Goal: Task Accomplishment & Management: Manage account settings

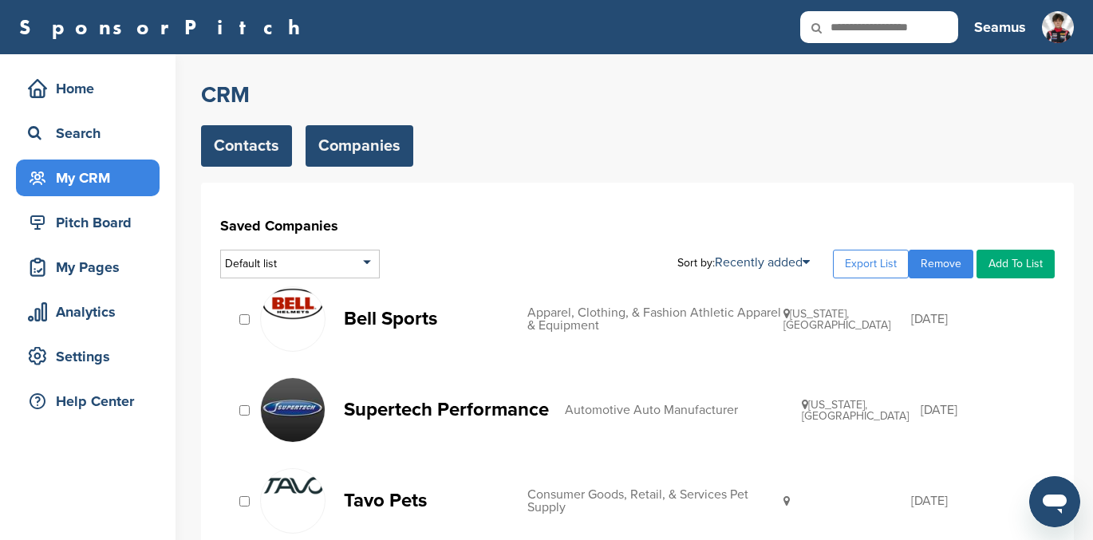
click at [246, 141] on link "Contacts" at bounding box center [246, 145] width 91 height 41
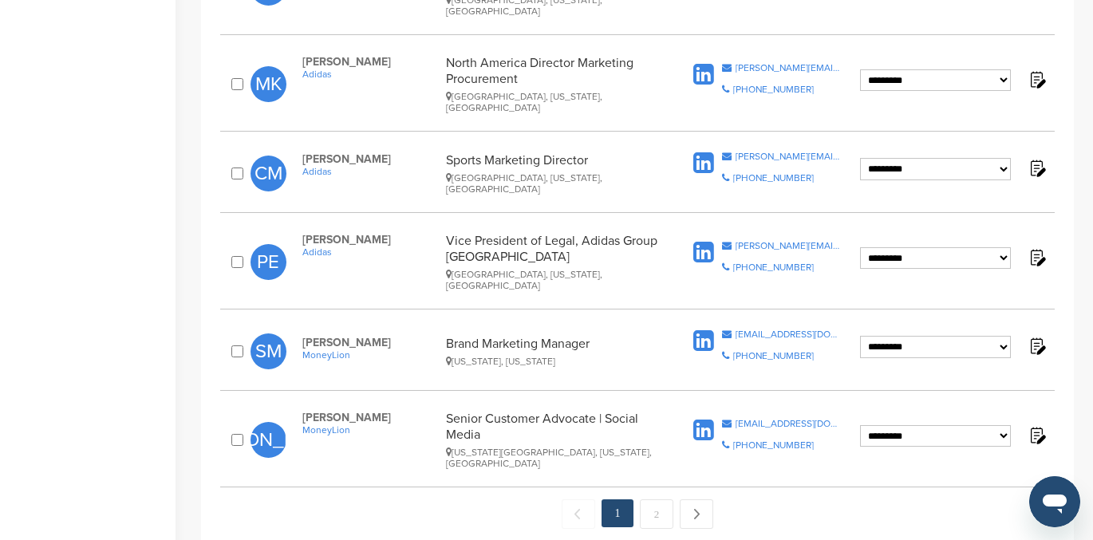
scroll to position [1605, 0]
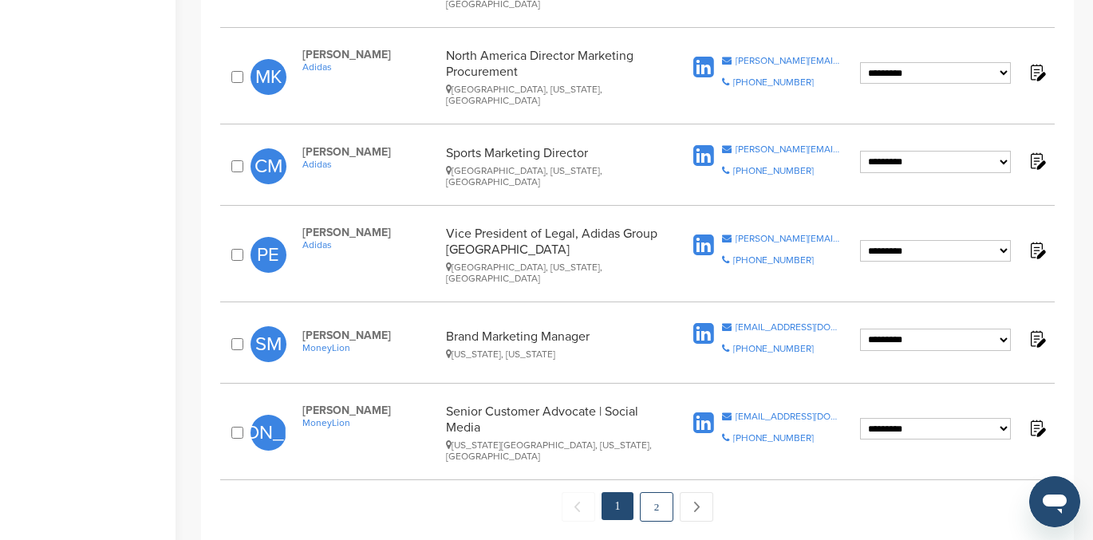
click at [655, 492] on link "2" at bounding box center [657, 507] width 34 height 30
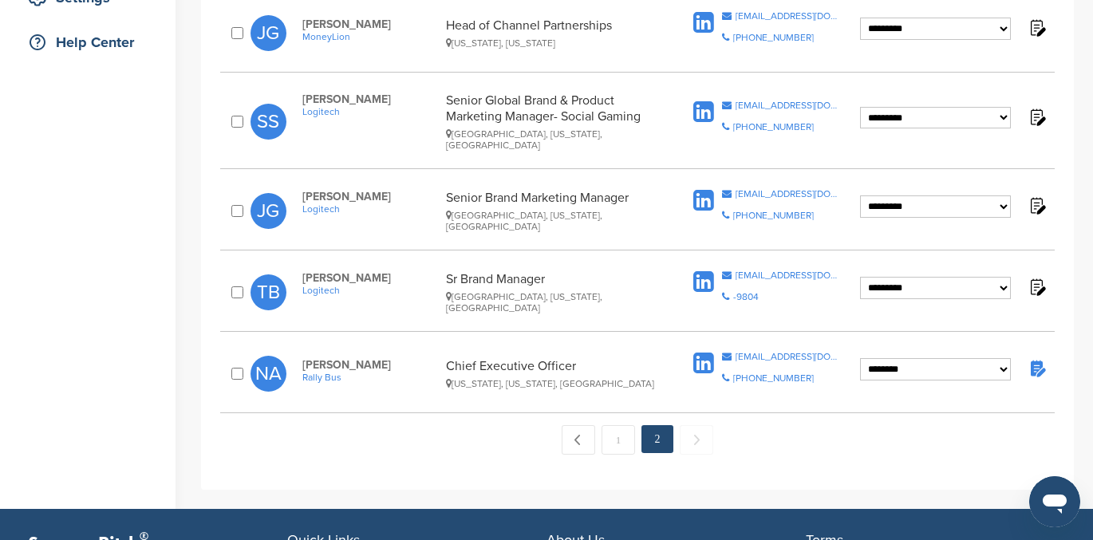
scroll to position [366, 0]
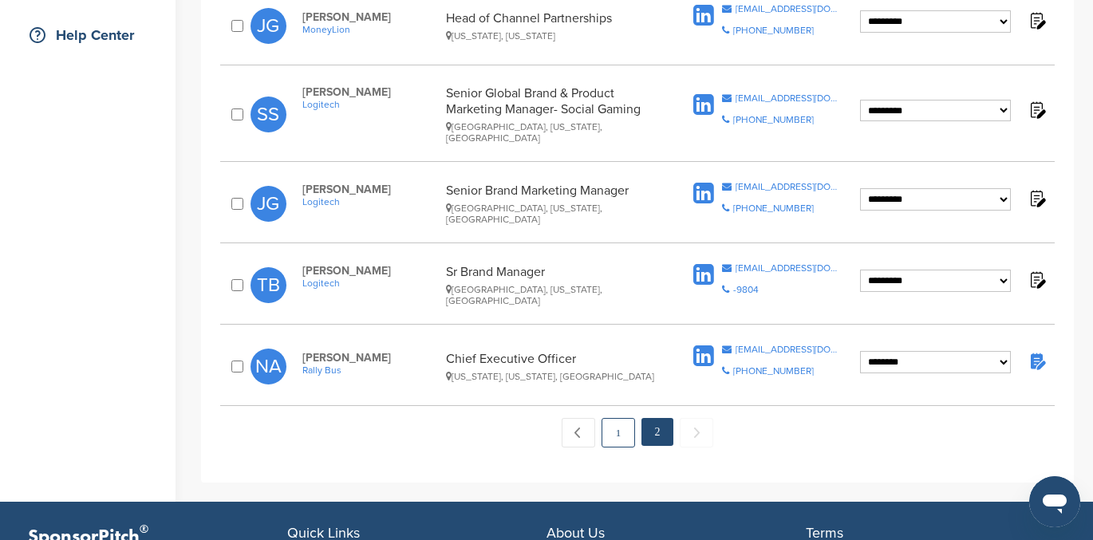
click at [616, 422] on link "1" at bounding box center [619, 433] width 34 height 30
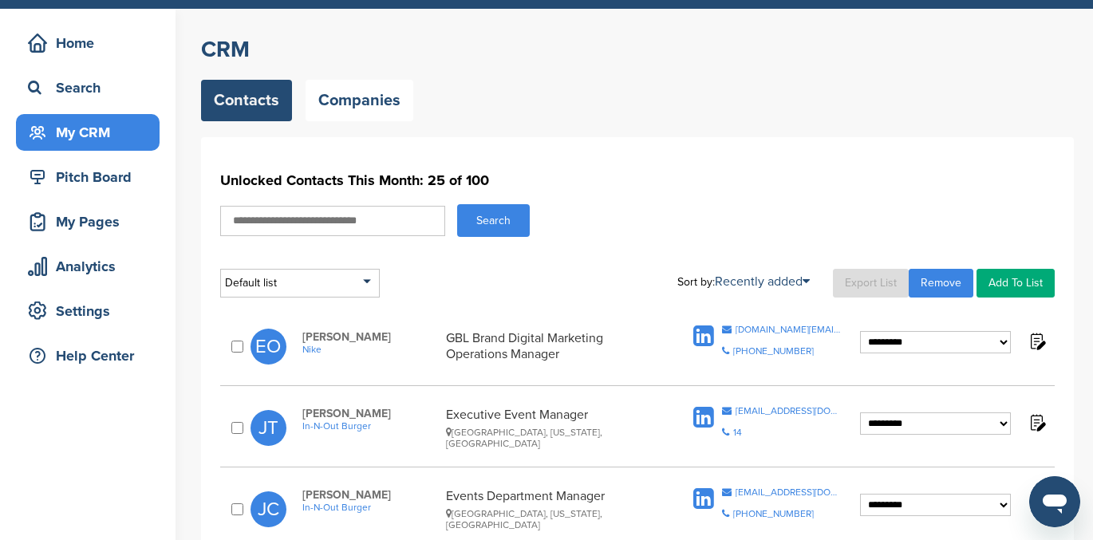
scroll to position [18, 0]
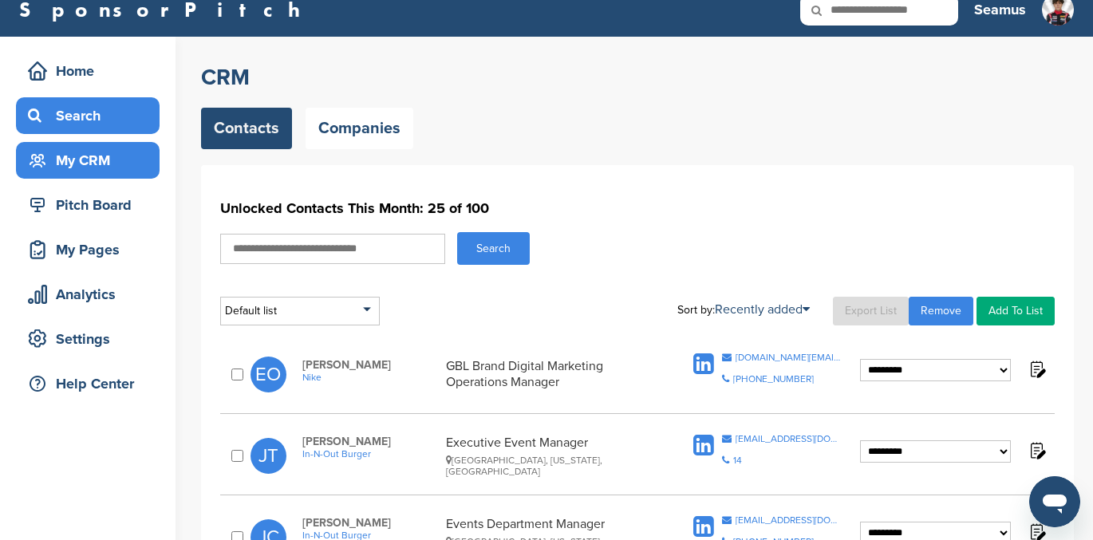
click at [89, 122] on div "Search" at bounding box center [92, 115] width 136 height 29
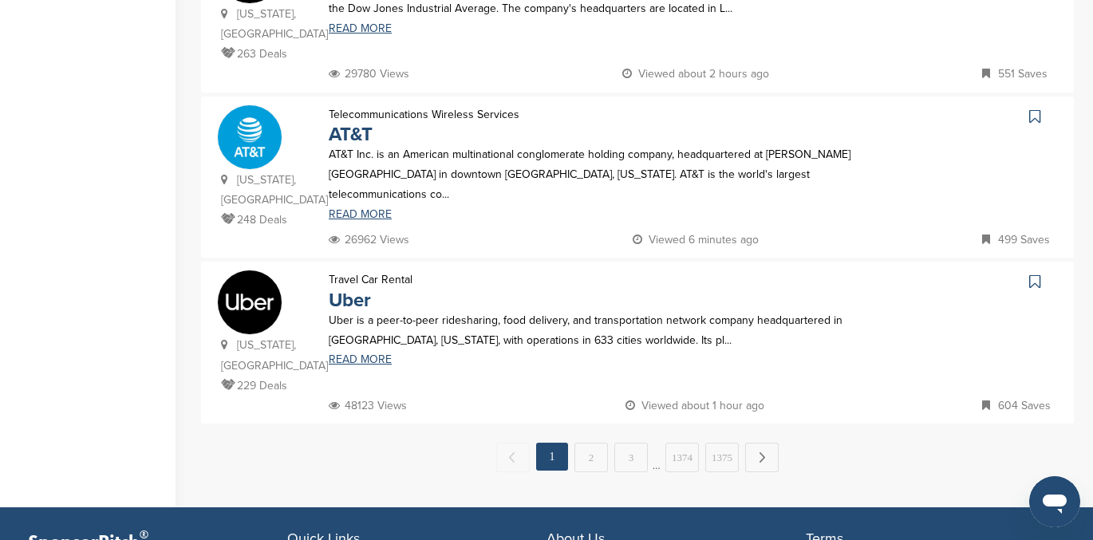
scroll to position [1653, 0]
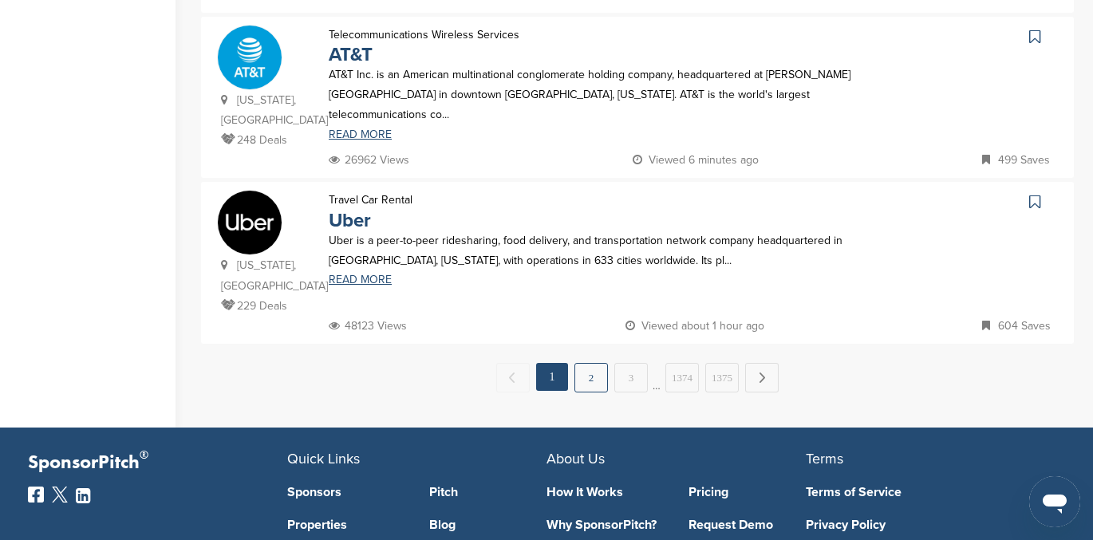
click at [587, 363] on link "2" at bounding box center [592, 378] width 34 height 30
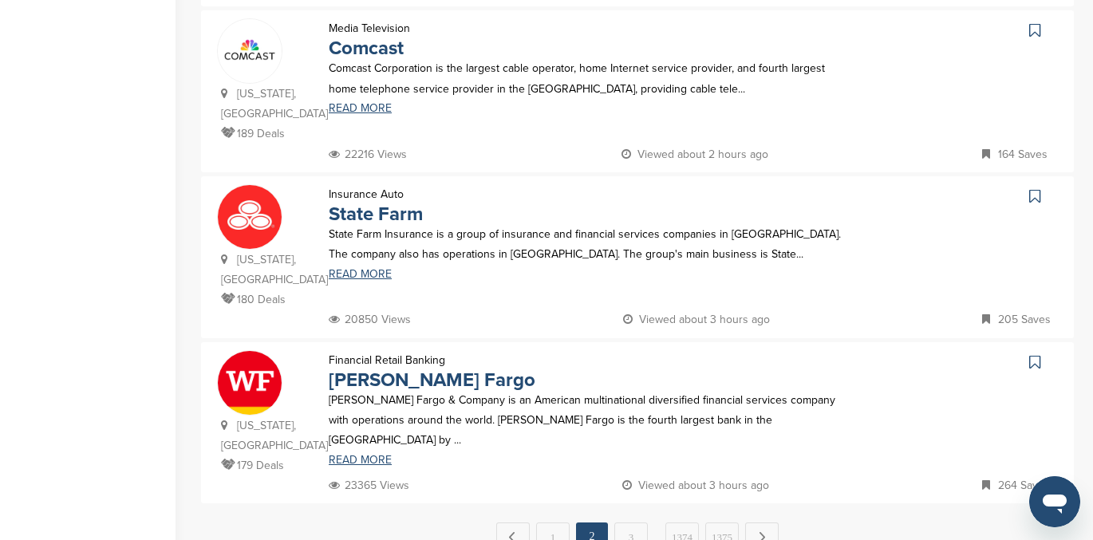
scroll to position [1513, 0]
click at [626, 523] on link "3" at bounding box center [631, 538] width 34 height 30
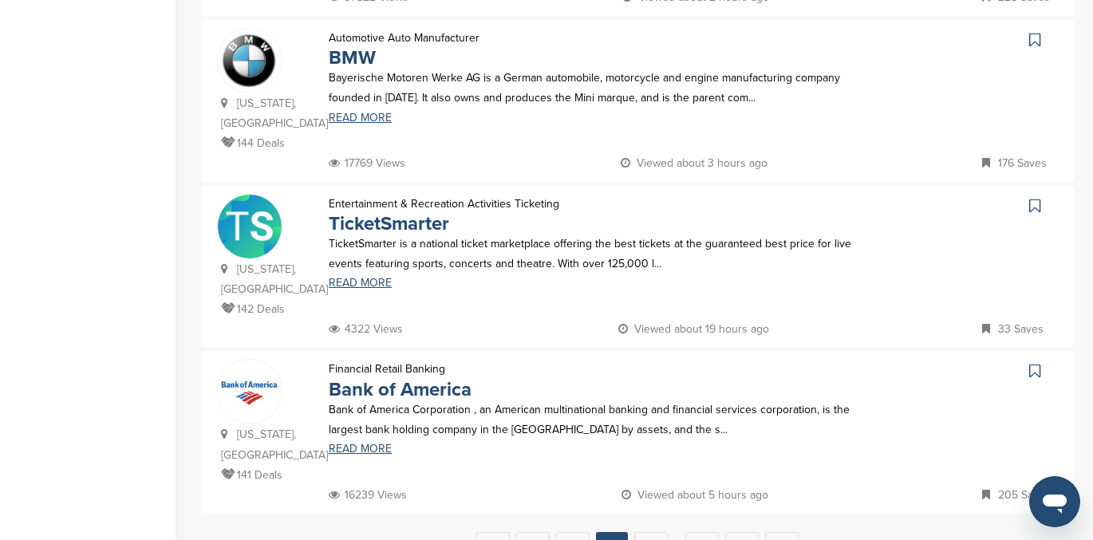
scroll to position [1485, 0]
click at [647, 531] on link "4" at bounding box center [651, 546] width 34 height 30
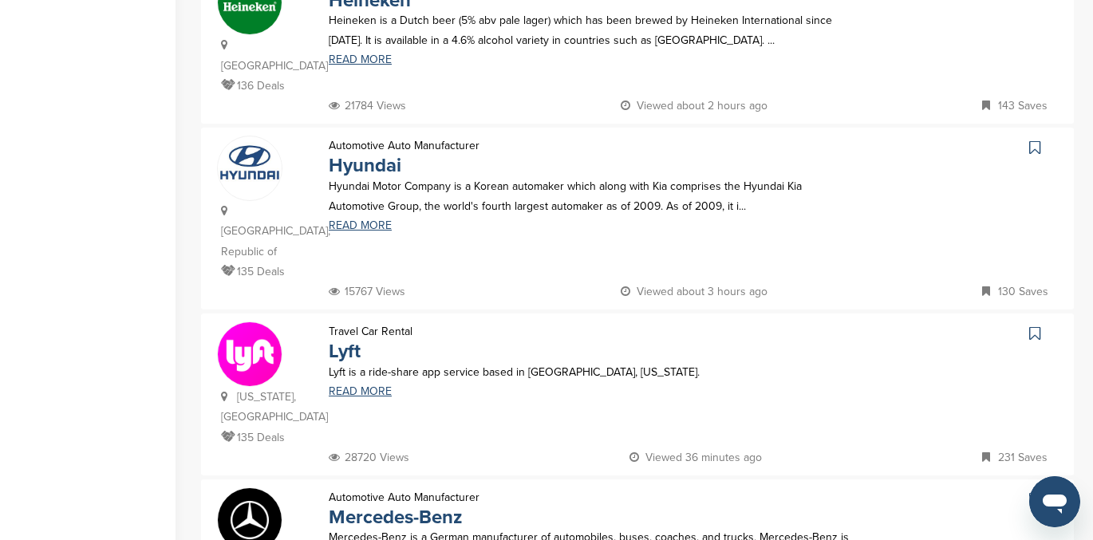
scroll to position [883, 0]
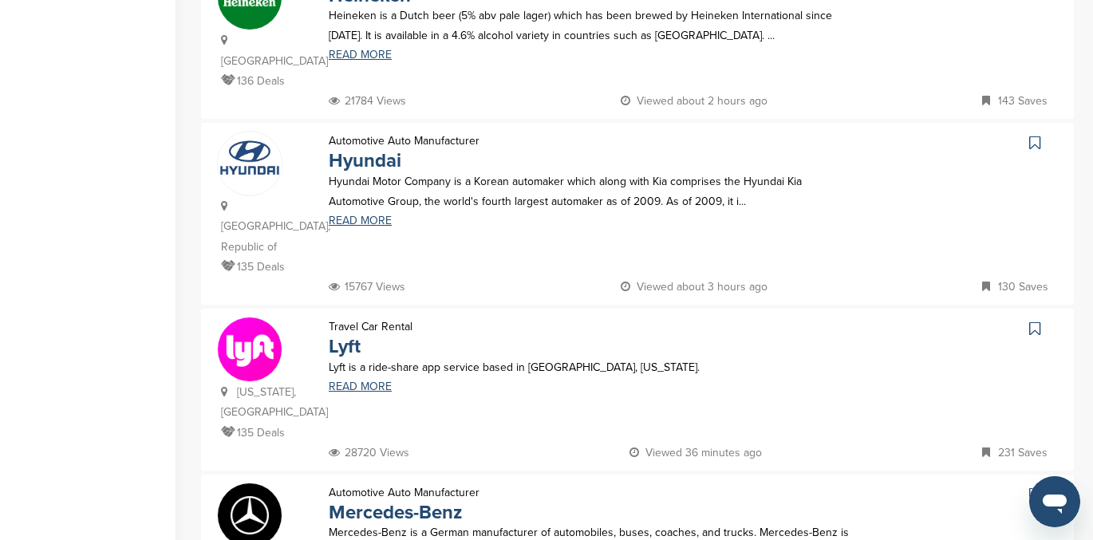
click at [1034, 321] on icon at bounding box center [1034, 329] width 11 height 16
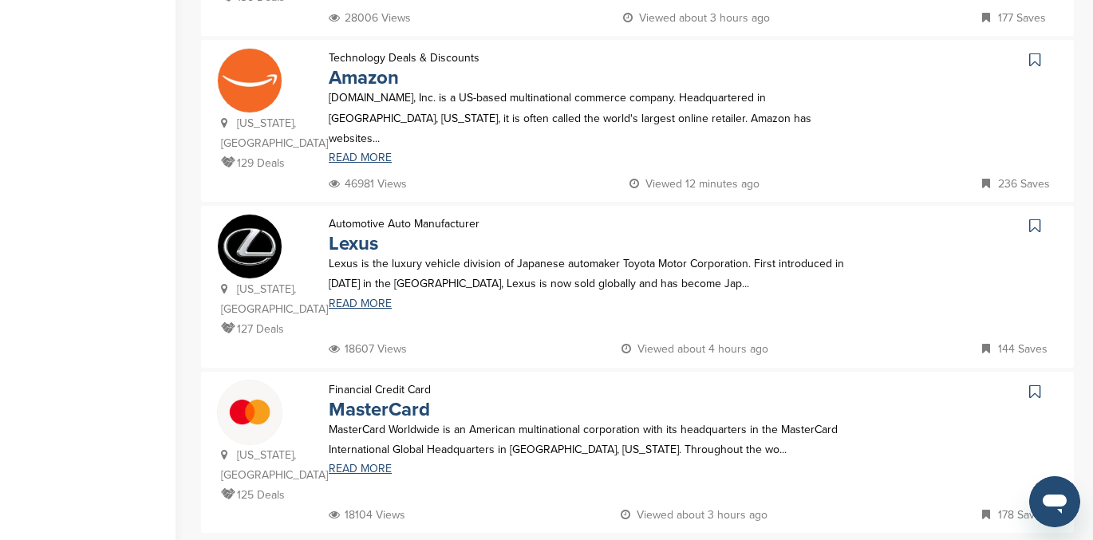
scroll to position [1538, 0]
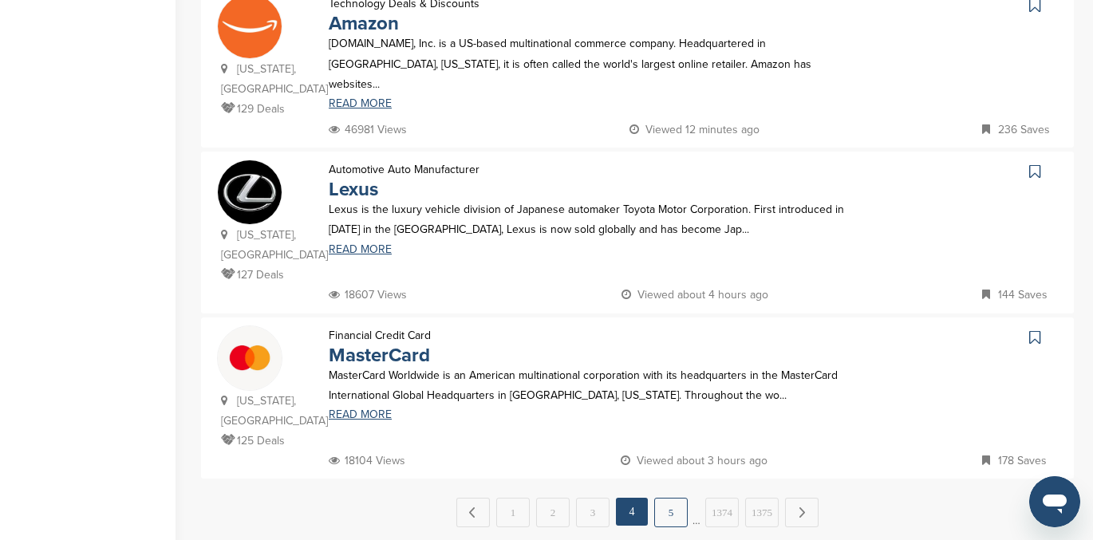
click at [673, 498] on link "5" at bounding box center [671, 513] width 34 height 30
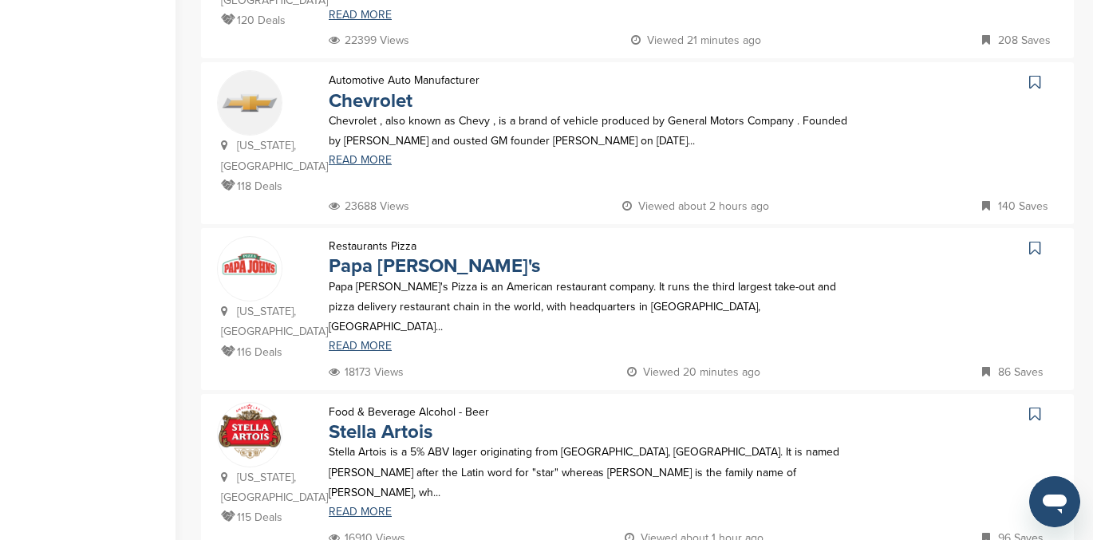
scroll to position [776, 0]
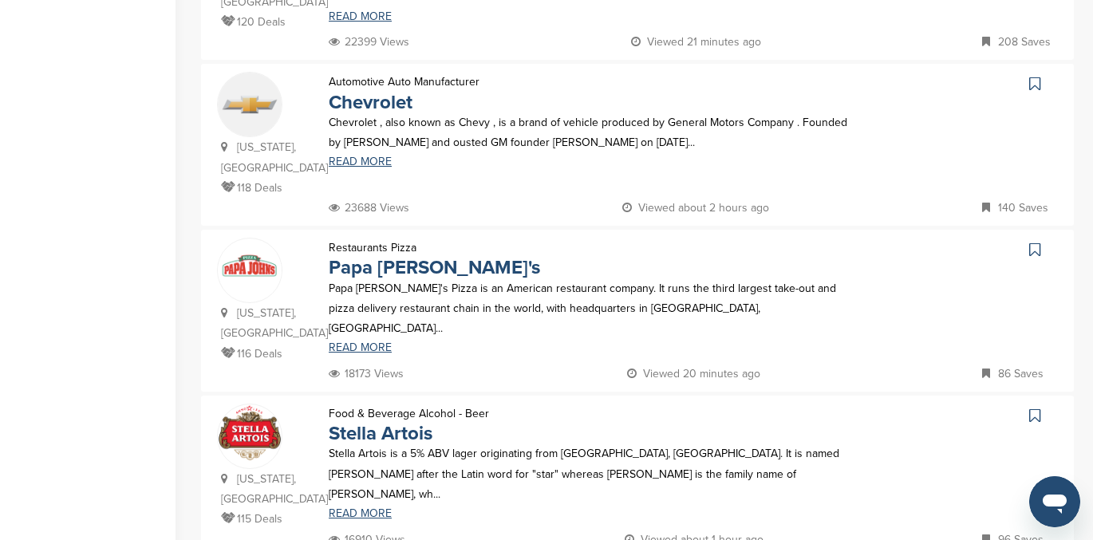
click at [1033, 252] on icon at bounding box center [1034, 250] width 11 height 16
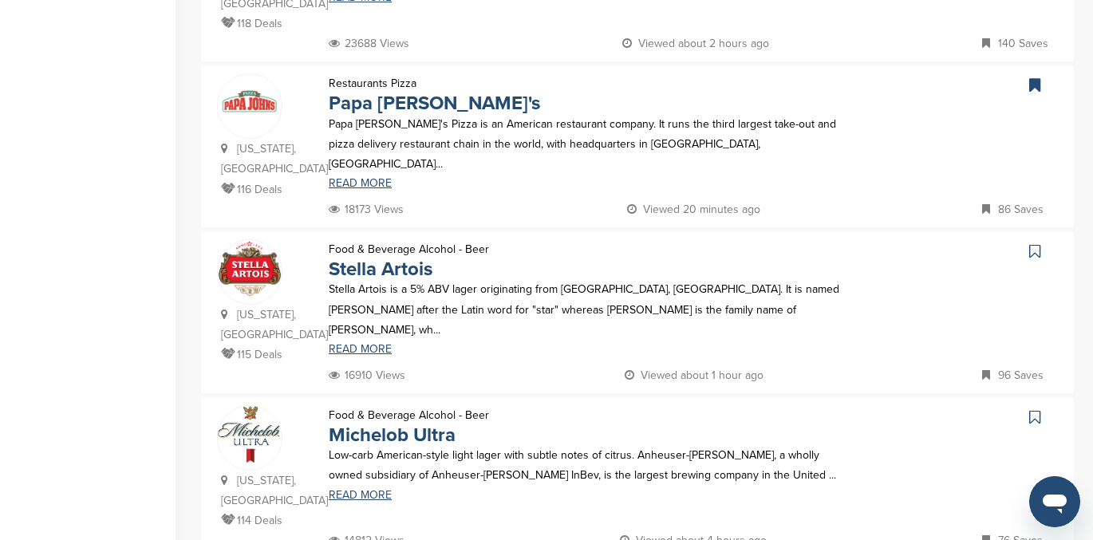
scroll to position [962, 0]
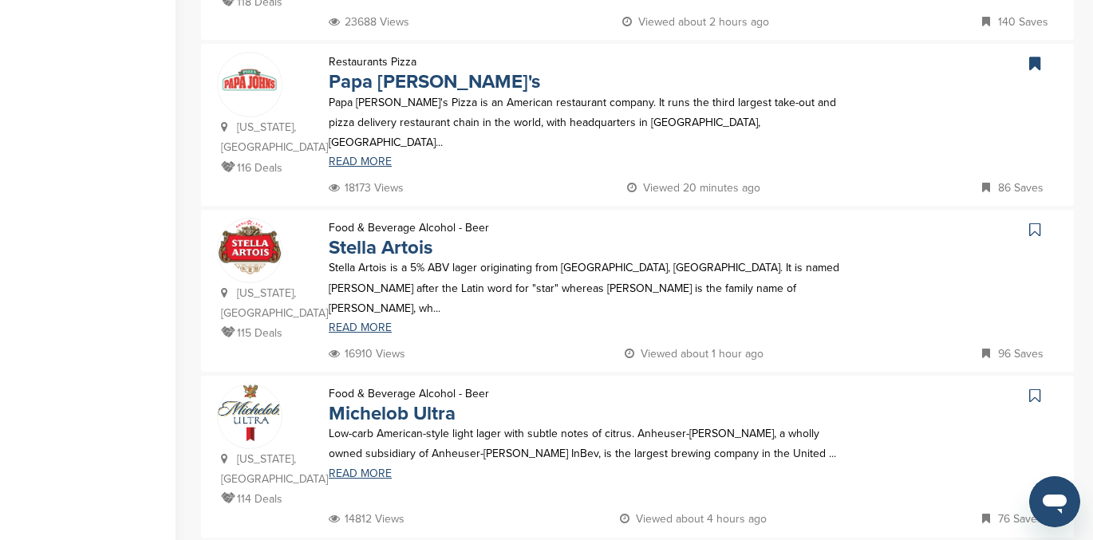
click at [1036, 222] on icon at bounding box center [1034, 230] width 11 height 16
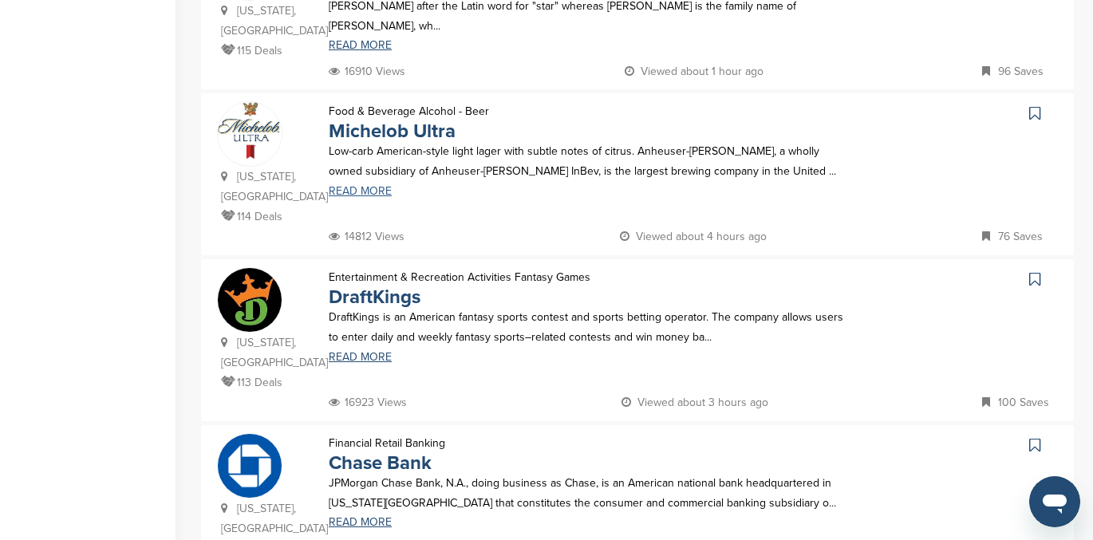
scroll to position [1243, 0]
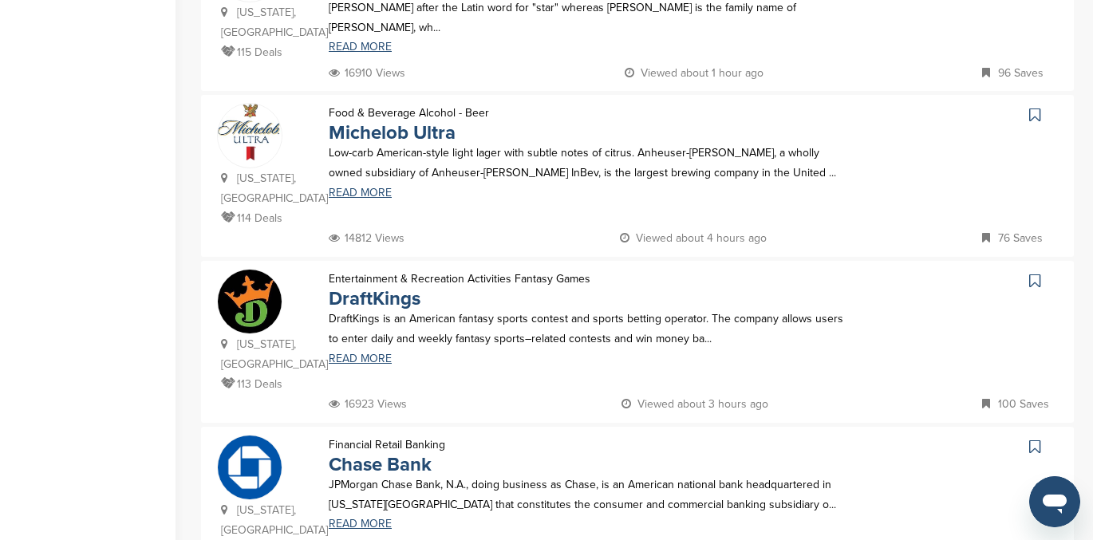
click at [1032, 273] on icon at bounding box center [1034, 281] width 11 height 16
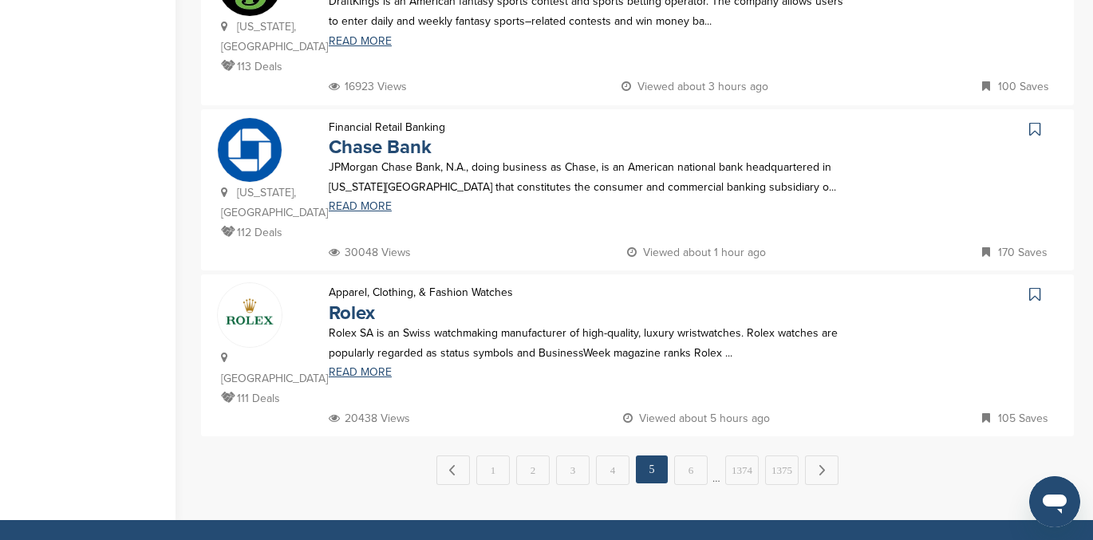
scroll to position [1562, 0]
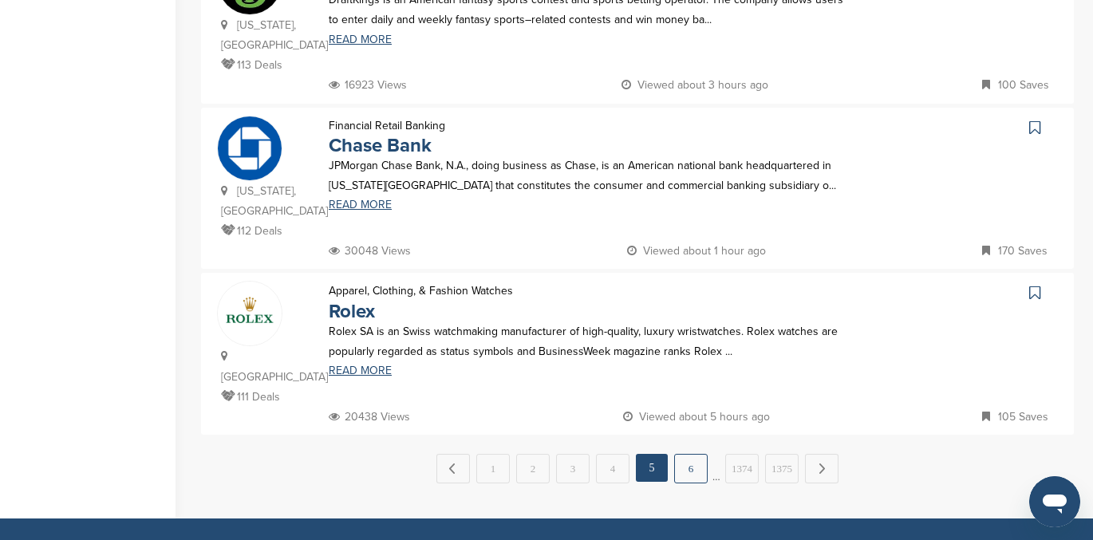
click at [693, 454] on link "6" at bounding box center [691, 469] width 34 height 30
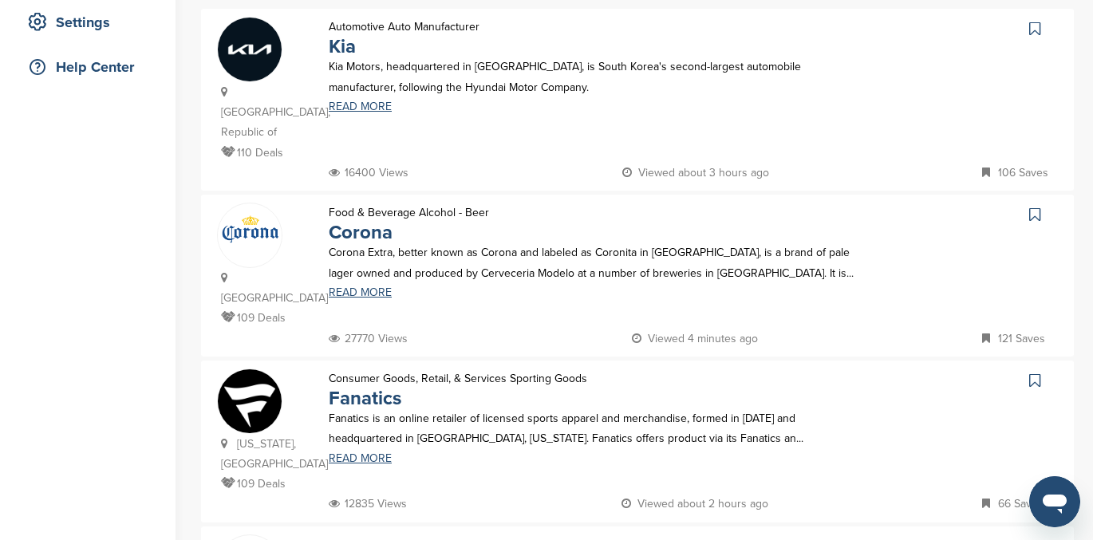
scroll to position [461, 0]
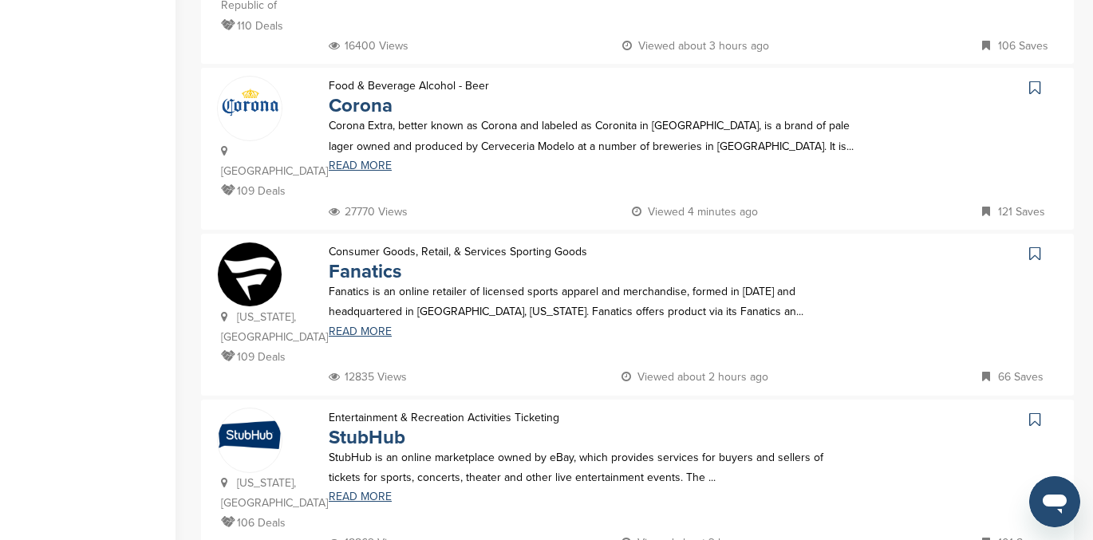
click at [1033, 246] on icon at bounding box center [1034, 254] width 11 height 16
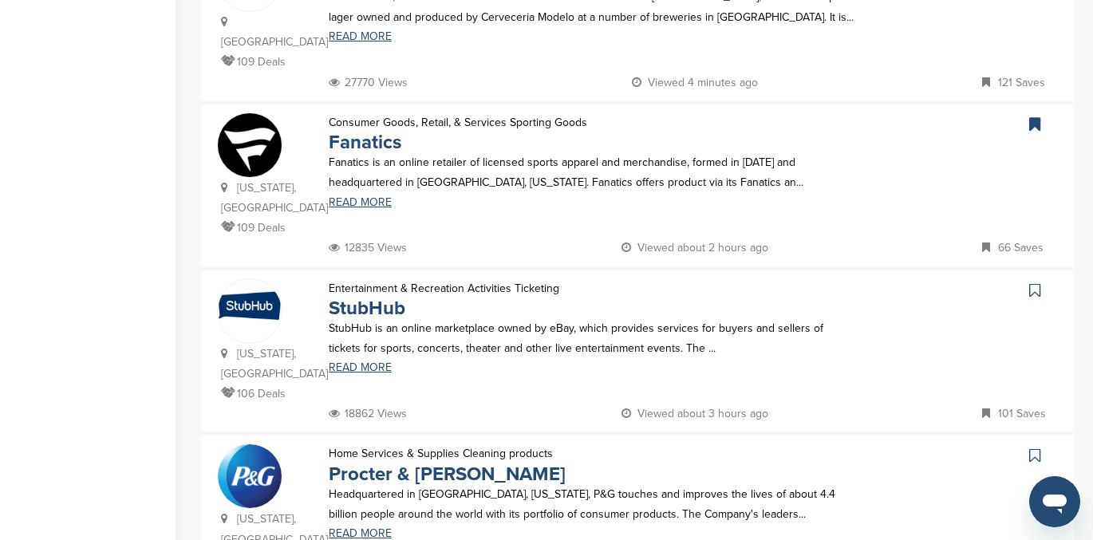
scroll to position [737, 0]
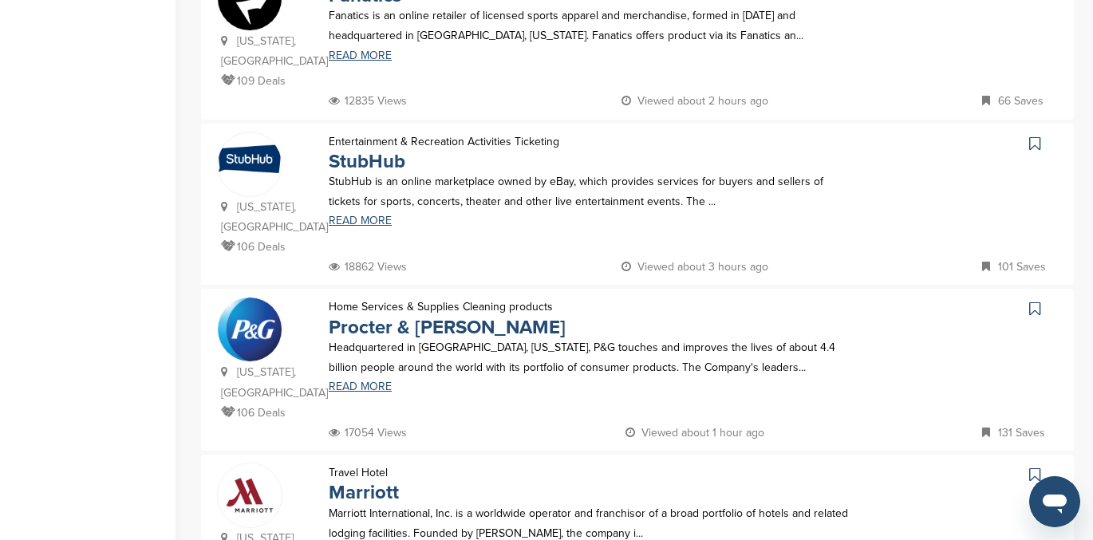
click at [1034, 301] on icon at bounding box center [1034, 309] width 11 height 16
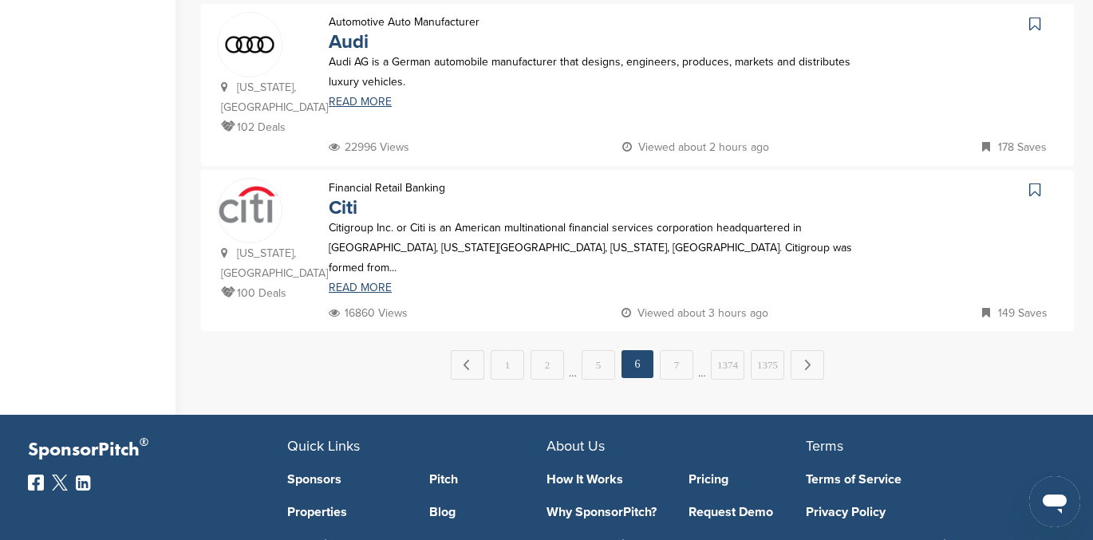
scroll to position [1688, 0]
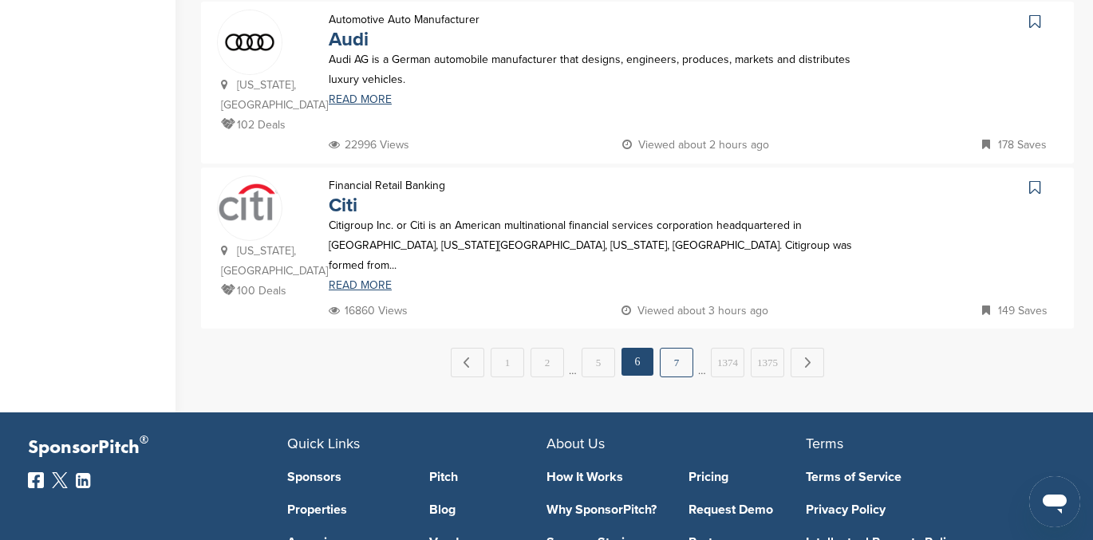
click at [677, 348] on link "7" at bounding box center [677, 363] width 34 height 30
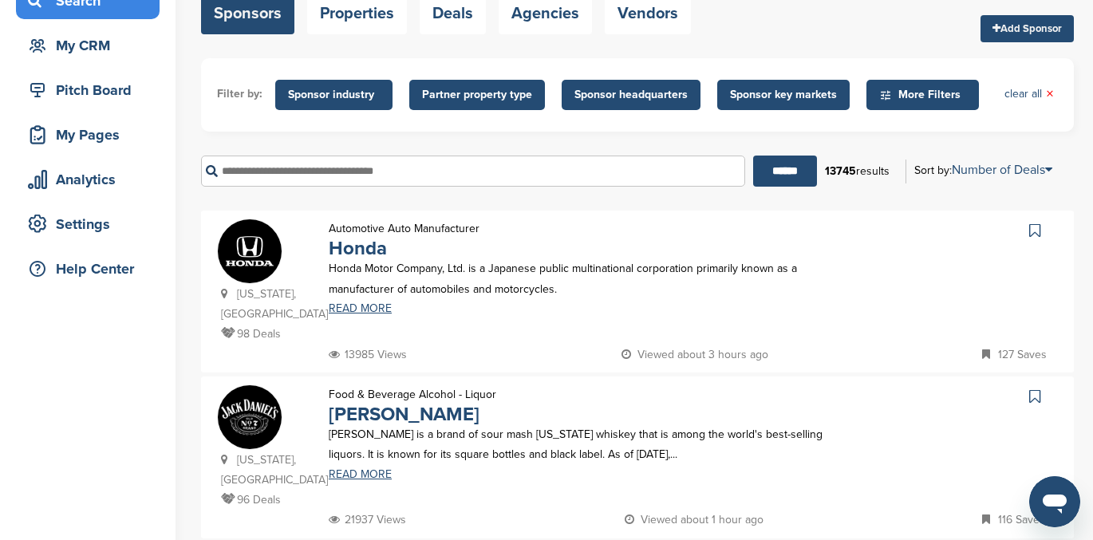
scroll to position [203, 0]
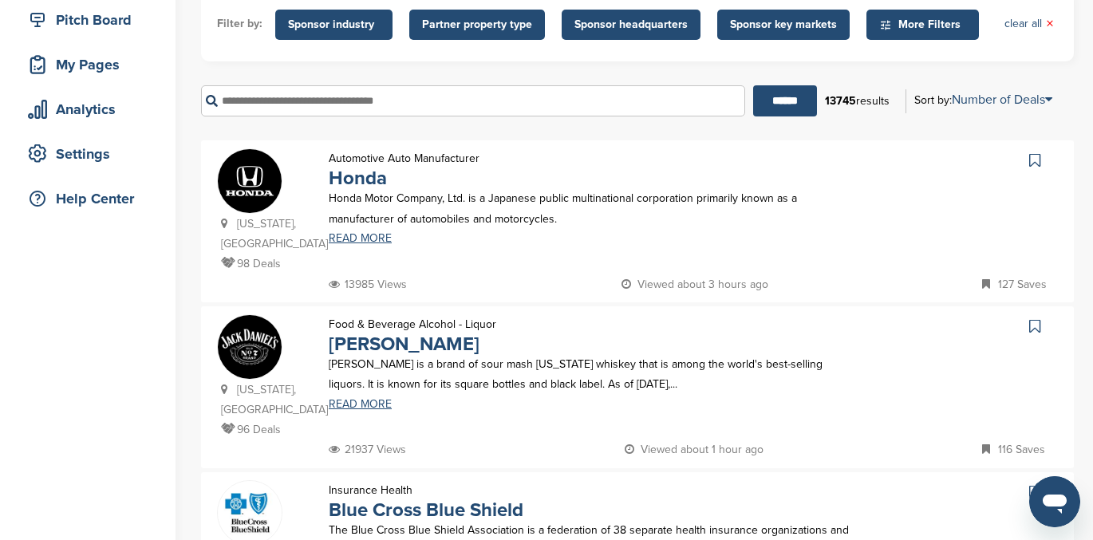
click at [1035, 328] on icon at bounding box center [1034, 326] width 11 height 16
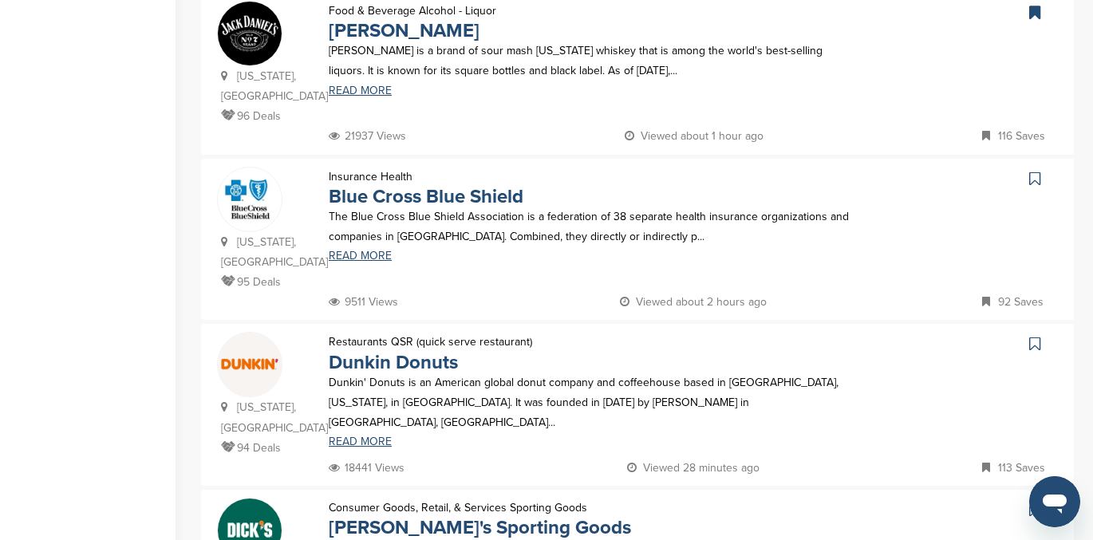
scroll to position [539, 0]
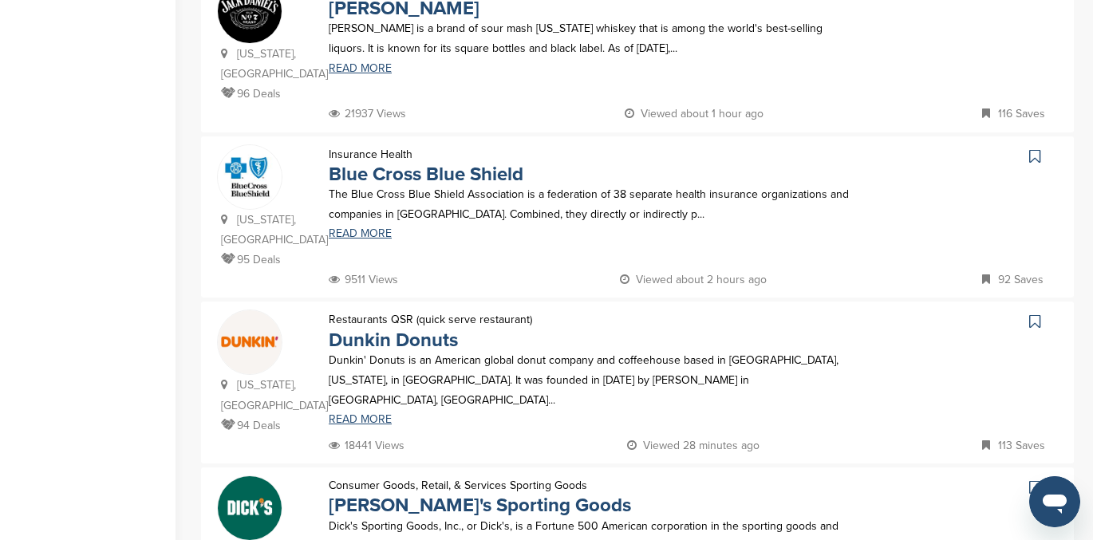
click at [1032, 314] on icon at bounding box center [1034, 322] width 11 height 16
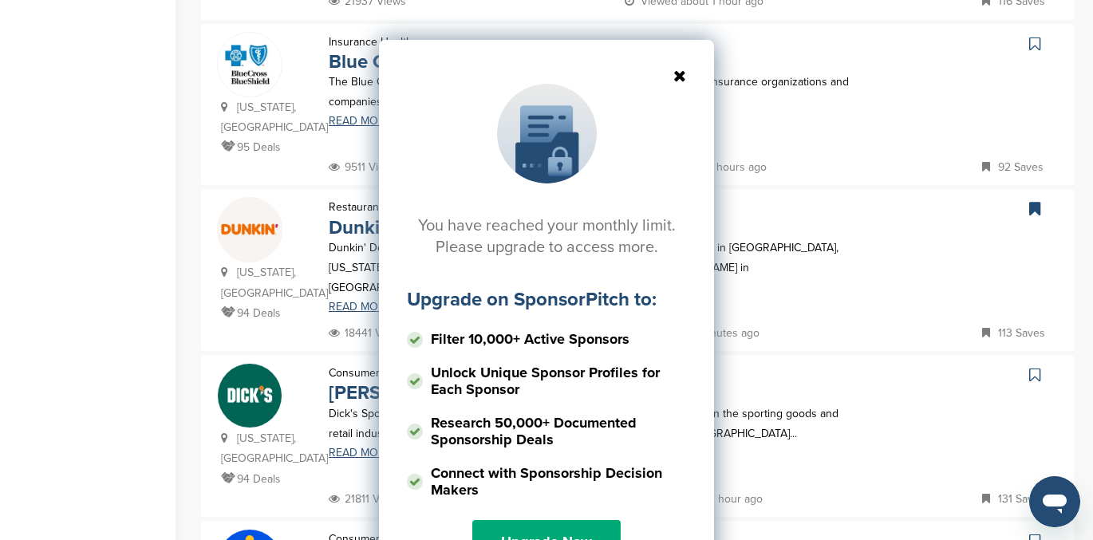
scroll to position [650, 0]
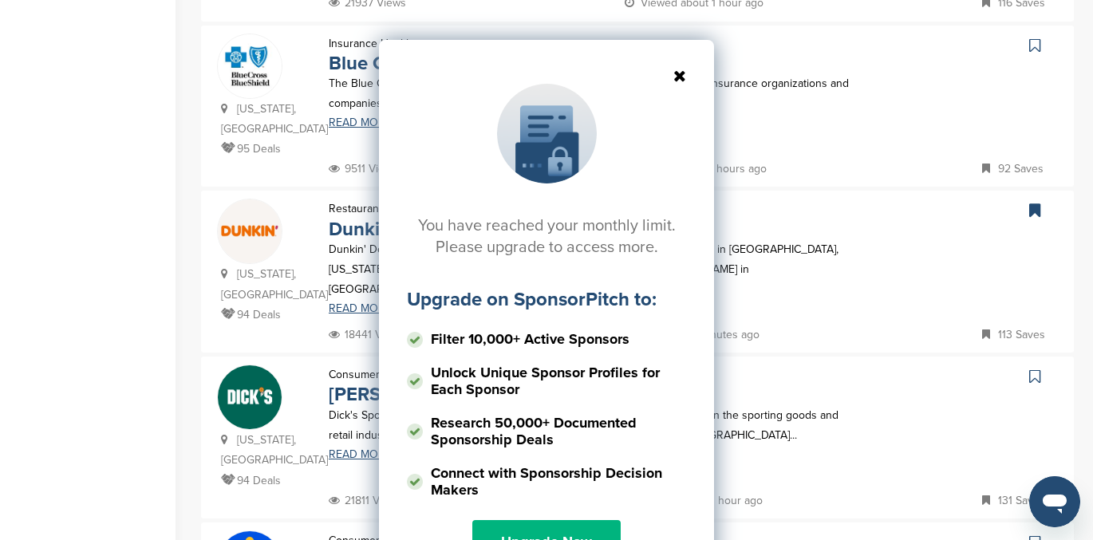
click at [549, 527] on link "Upgrade Now" at bounding box center [546, 541] width 148 height 43
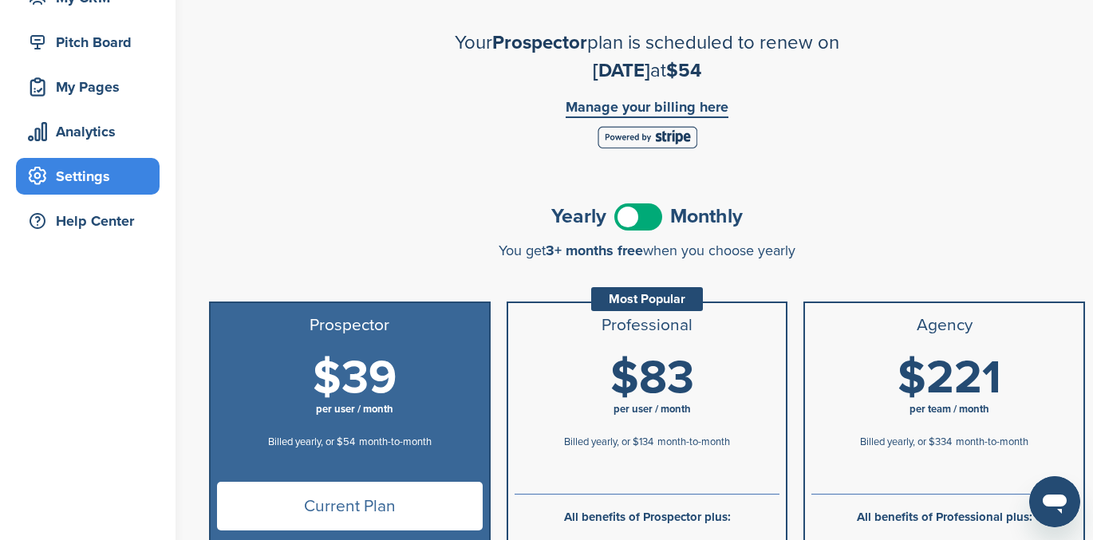
scroll to position [186, 0]
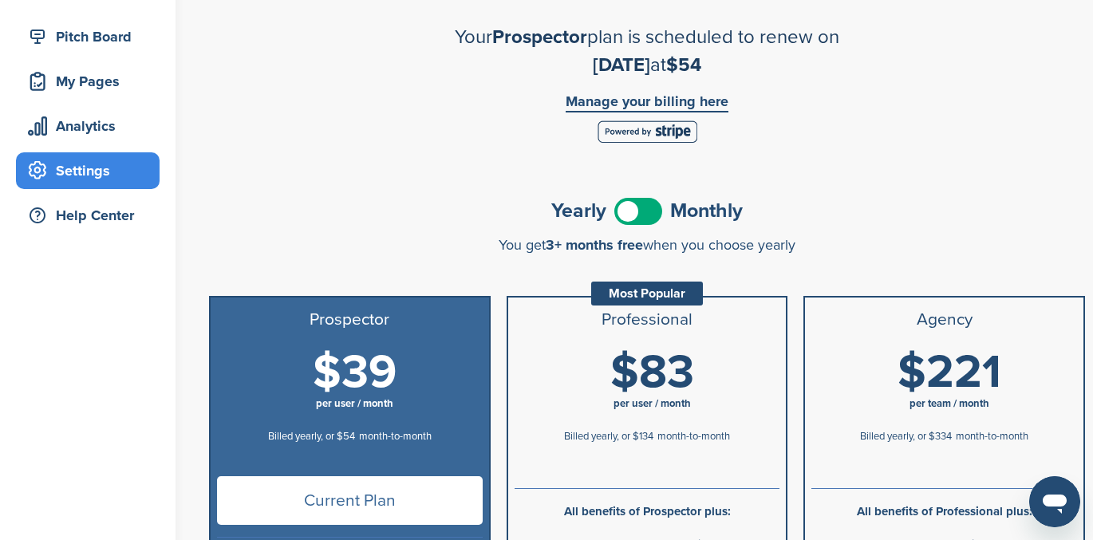
click at [646, 205] on span at bounding box center [638, 211] width 48 height 27
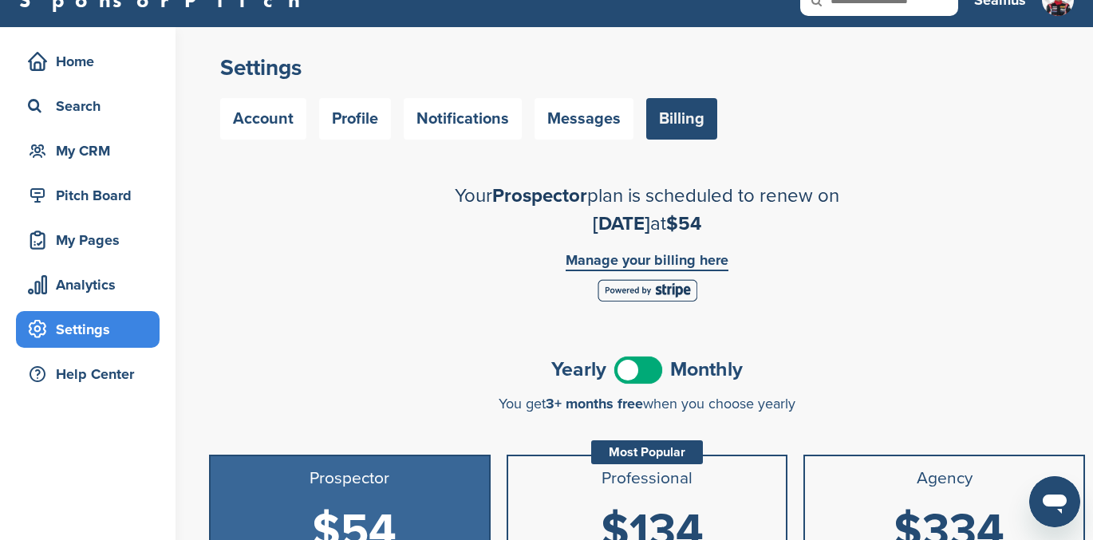
scroll to position [0, 0]
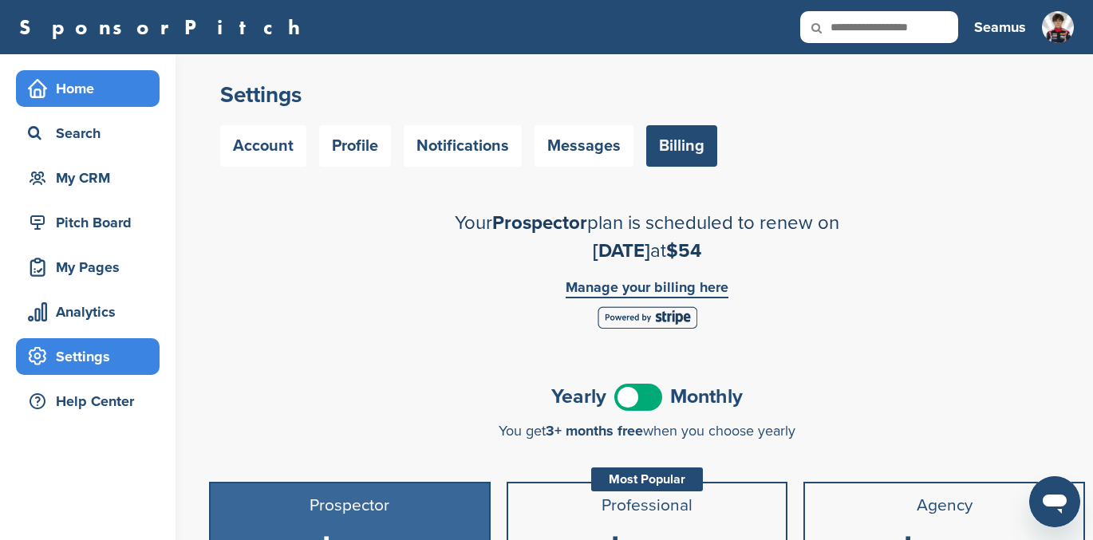
click at [56, 97] on div "Home" at bounding box center [92, 88] width 136 height 29
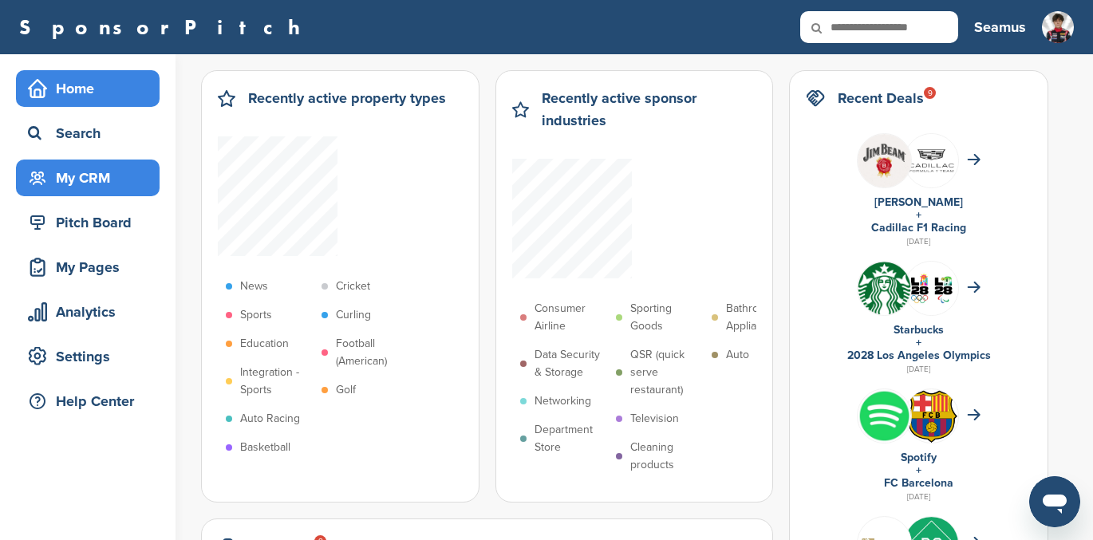
click at [81, 179] on div "My CRM" at bounding box center [92, 178] width 136 height 29
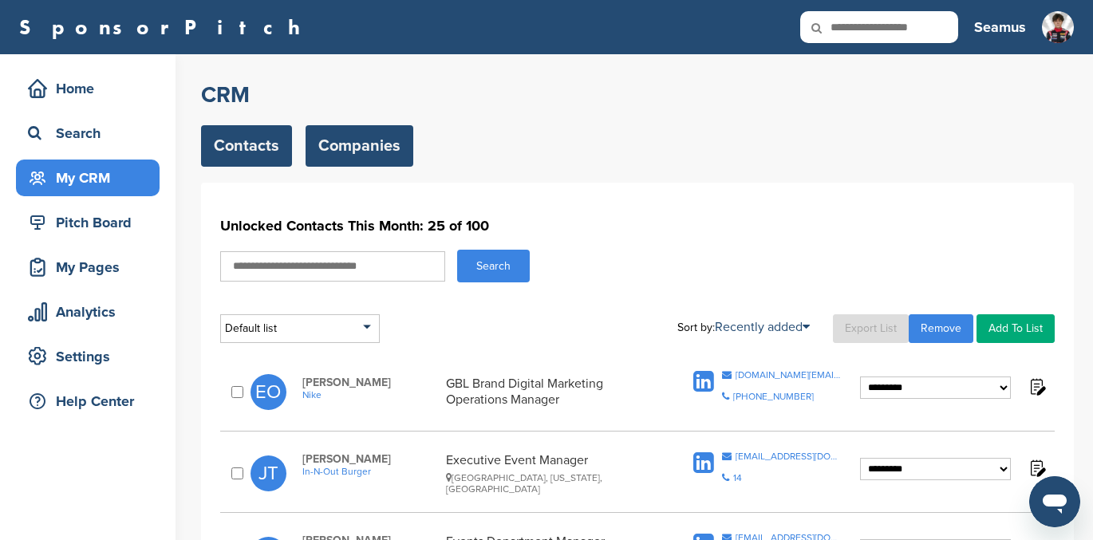
click at [357, 136] on link "Companies" at bounding box center [360, 145] width 108 height 41
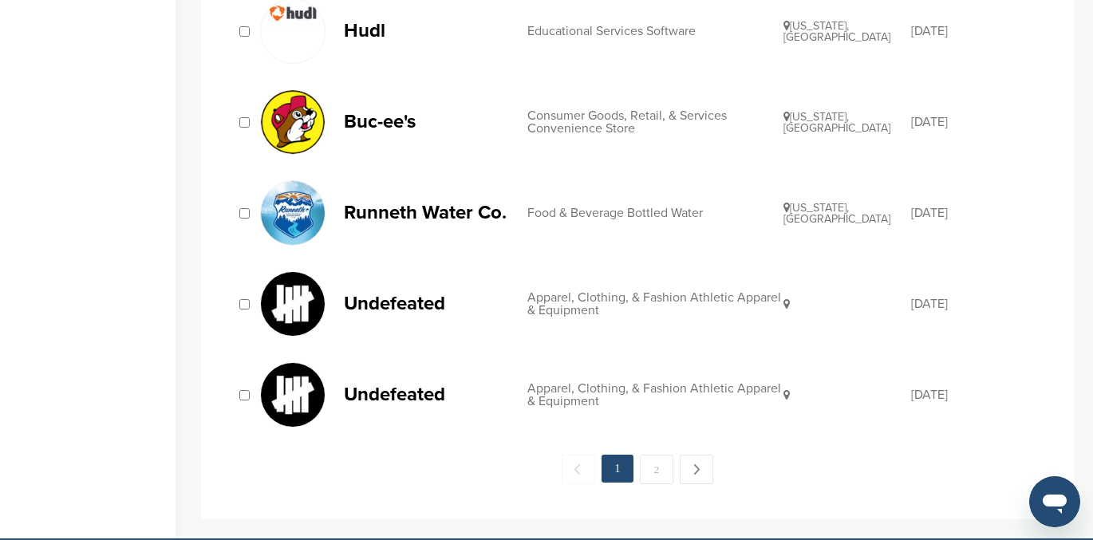
scroll to position [1660, 0]
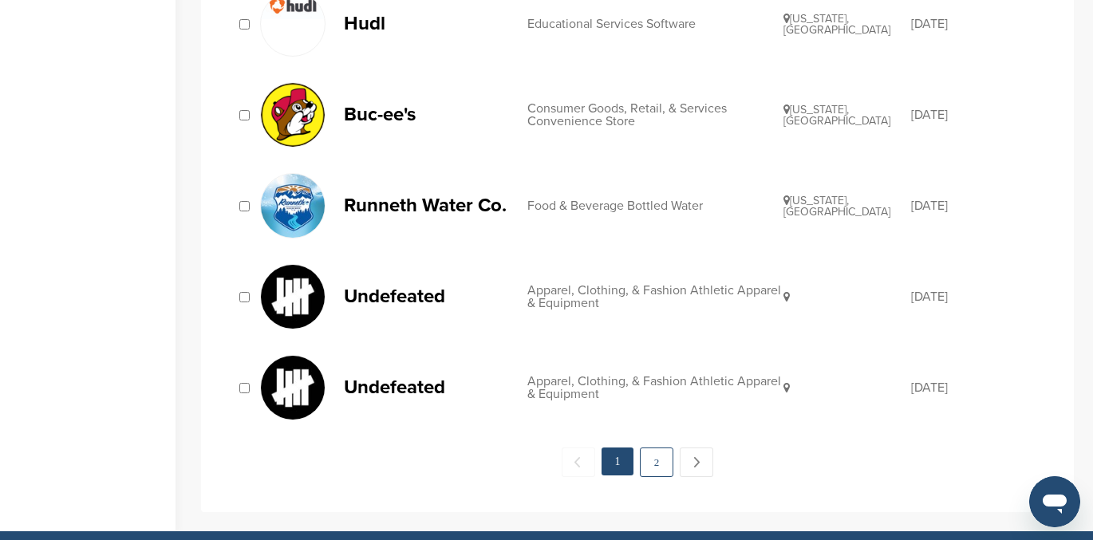
click at [655, 464] on link "2" at bounding box center [657, 463] width 34 height 30
